Goal: Check status

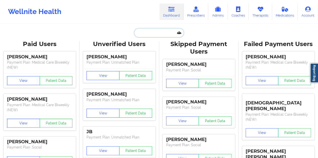
click at [160, 31] on input "text" at bounding box center [159, 33] width 50 height 10
paste input "19418753162"
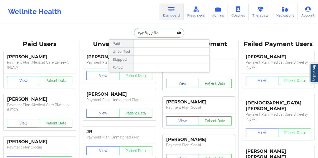
click at [152, 33] on input "19418753162" at bounding box center [159, 33] width 50 height 10
paste input "[PERSON_NAME]"
type input "[PERSON_NAME]"
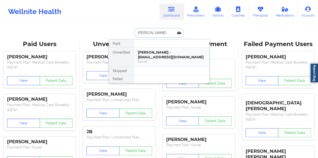
click at [156, 56] on div "[PERSON_NAME] - [EMAIL_ADDRESS][DOMAIN_NAME]" at bounding box center [171, 54] width 67 height 9
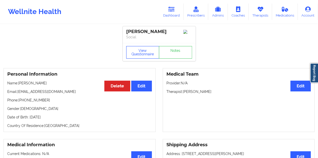
click at [142, 54] on button "View Questionnaire" at bounding box center [142, 52] width 33 height 13
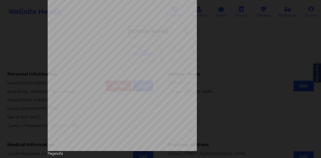
scroll to position [81, 0]
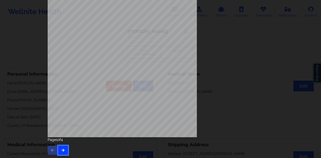
click at [62, 149] on icon "button" at bounding box center [63, 150] width 4 height 3
click at [63, 150] on icon "button" at bounding box center [63, 150] width 4 height 3
click at [65, 148] on button "button" at bounding box center [63, 150] width 10 height 9
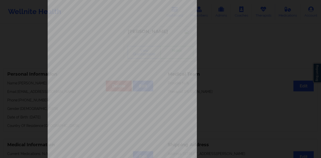
scroll to position [0, 0]
